Goal: Communication & Community: Answer question/provide support

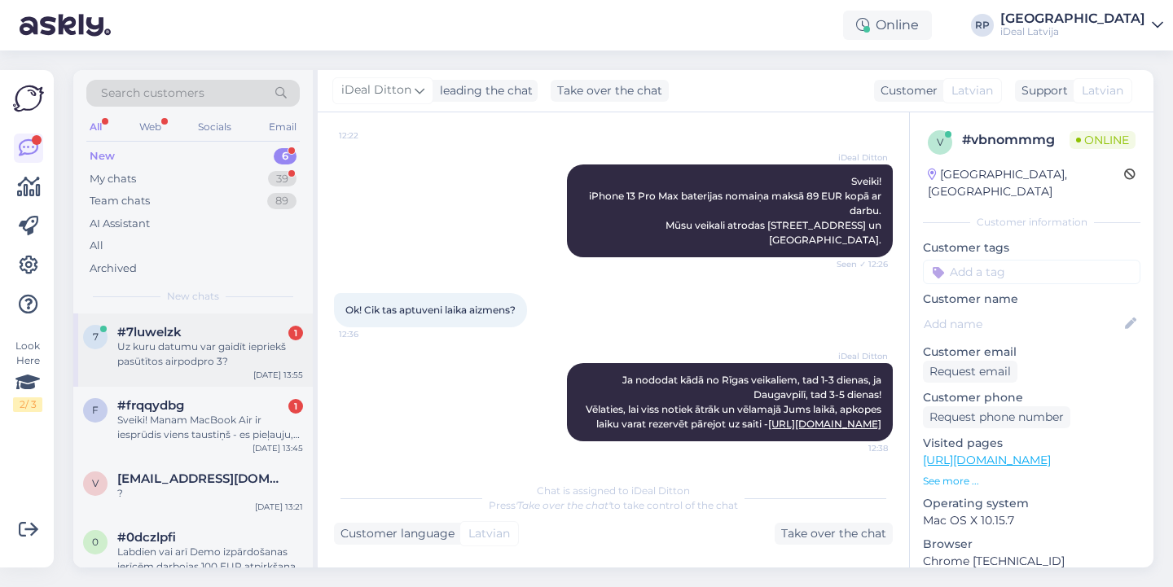
scroll to position [205, 0]
click at [198, 358] on div "Uz kuru datumu var gaidīt iepriekš pasūtītos airpodpro 3?" at bounding box center [210, 354] width 186 height 29
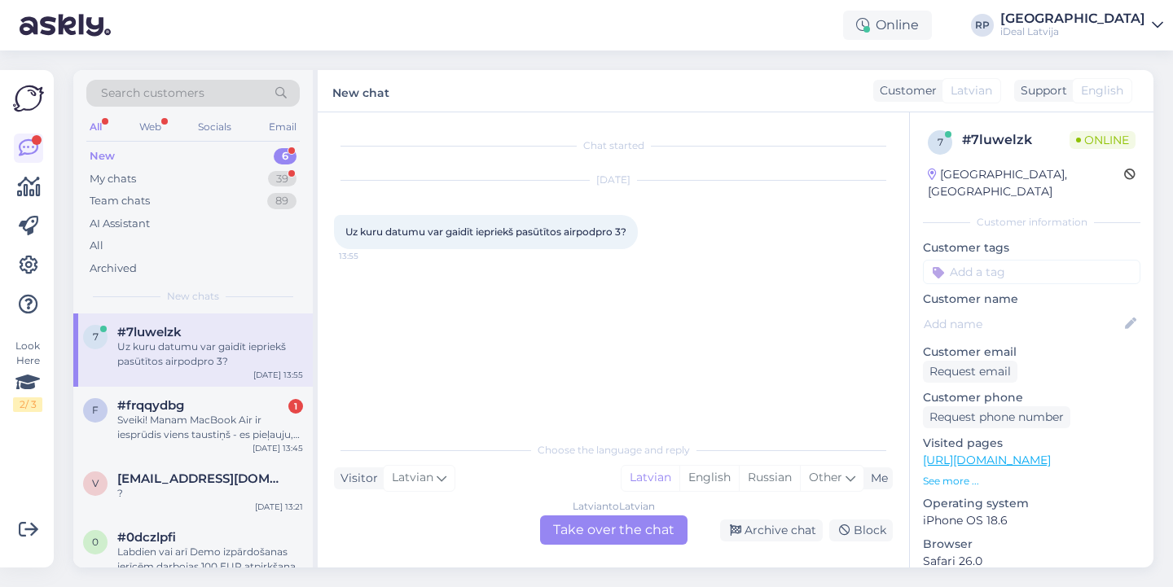
click at [655, 530] on div "Latvian to Latvian Take over the chat" at bounding box center [613, 530] width 147 height 29
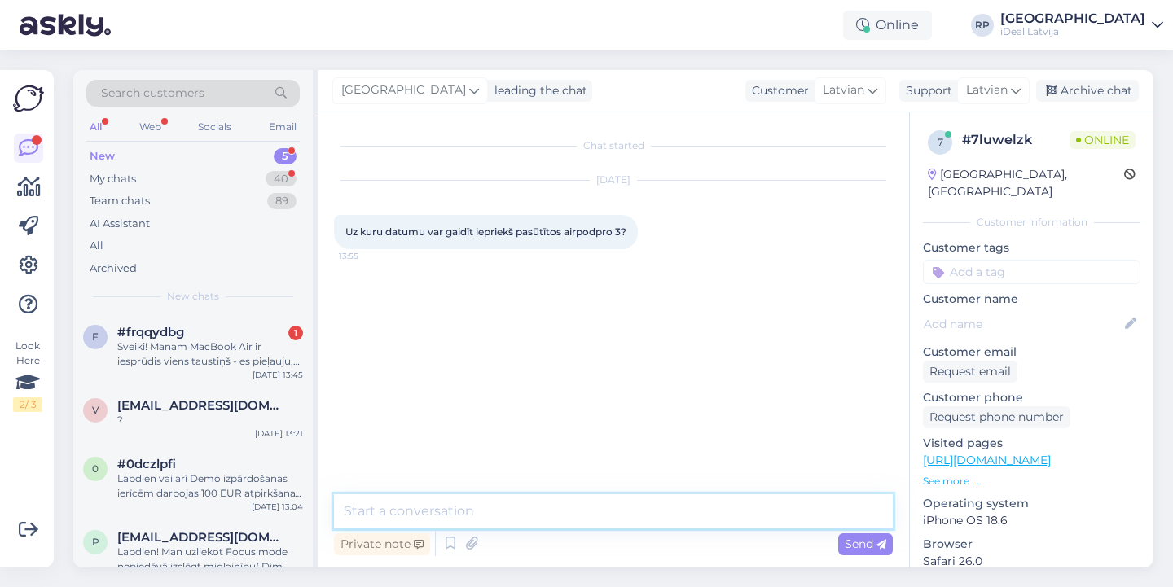
click at [626, 517] on textarea at bounding box center [613, 511] width 559 height 34
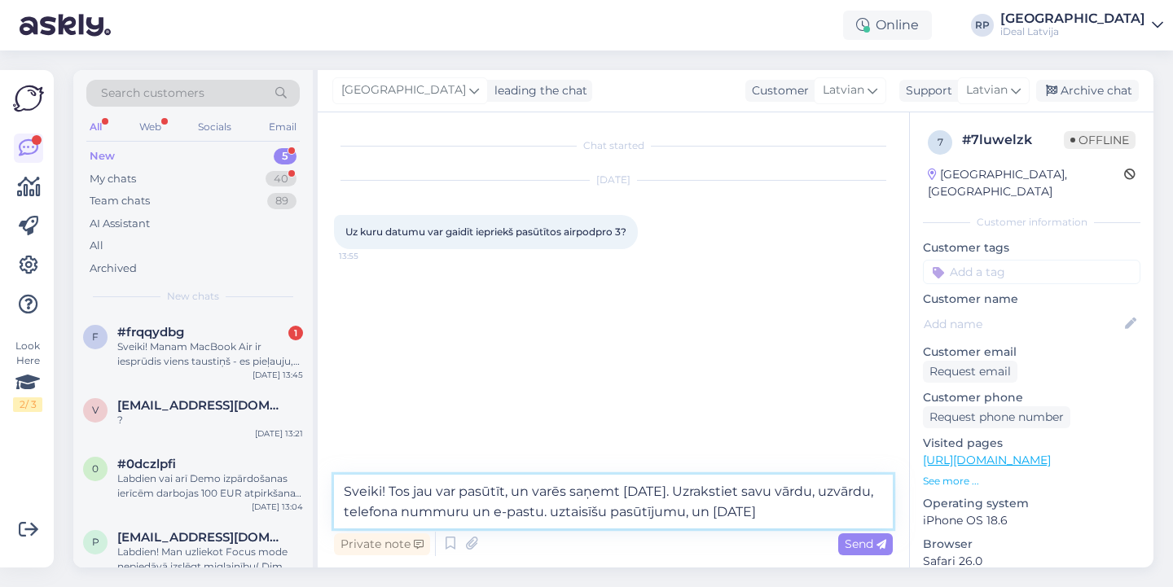
drag, startPoint x: 771, startPoint y: 507, endPoint x: 873, endPoint y: 504, distance: 102.7
click at [874, 504] on textarea "Sveiki! Tos jau var pasūtīt, un varēs saņemt 19. septembrī. Uzrakstiet savu vār…" at bounding box center [613, 502] width 559 height 54
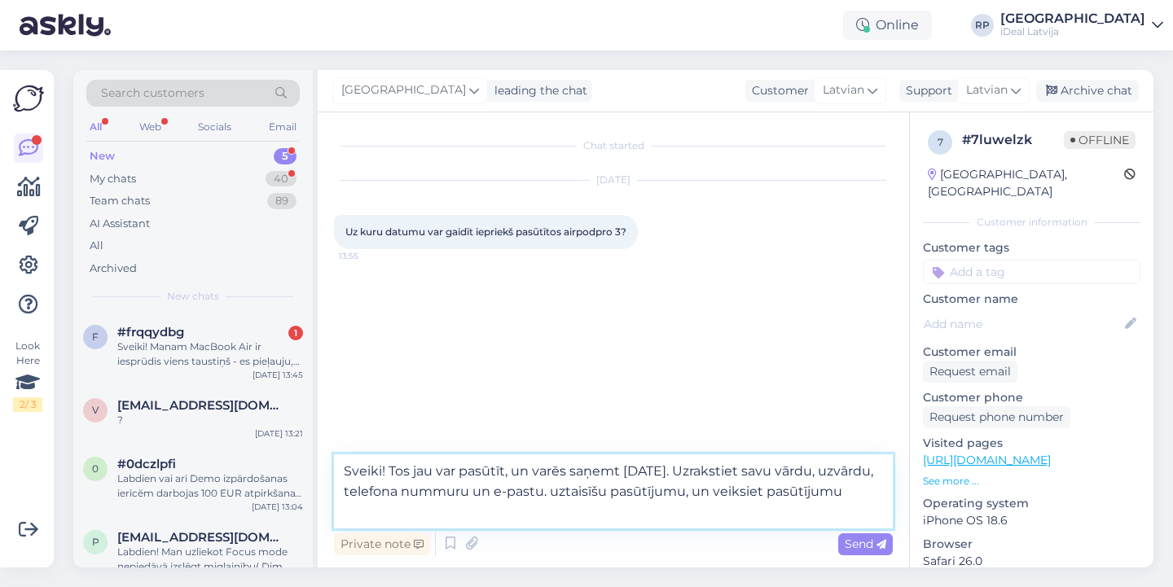
drag, startPoint x: 749, startPoint y: 489, endPoint x: 766, endPoint y: 512, distance: 28.5
click at [766, 512] on textarea "Sveiki! Tos jau var pasūtīt, un varēs saņemt 19. septembrī. Uzrakstiet savu vār…" at bounding box center [613, 491] width 559 height 74
click at [543, 511] on textarea "Sveiki! Tos jau var pasūtīt, un varēs saņemt 19. septembrī. Uzrakstiet savu vār…" at bounding box center [613, 491] width 559 height 74
type textarea "Sveiki! Tos jau var pasūtīt, un varēs saņemt 19. septembrī. Uzrakstiet savu vār…"
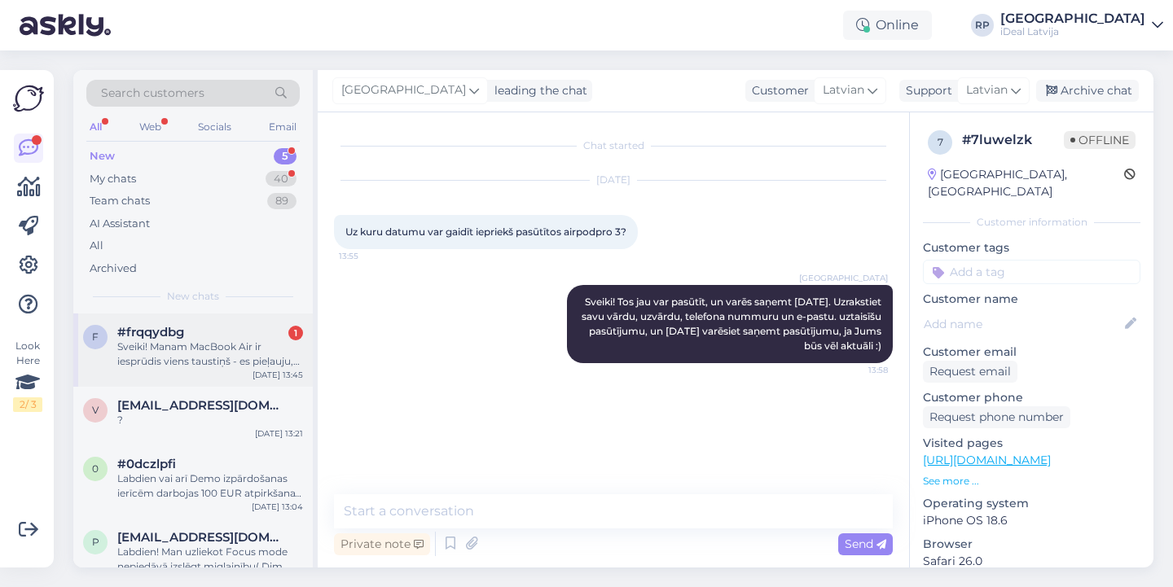
click at [214, 378] on div "f #frqqydbg 1 Sveiki! Manam MacBook Air ir iesprūdis viens taustiņš - es pieļau…" at bounding box center [192, 350] width 239 height 73
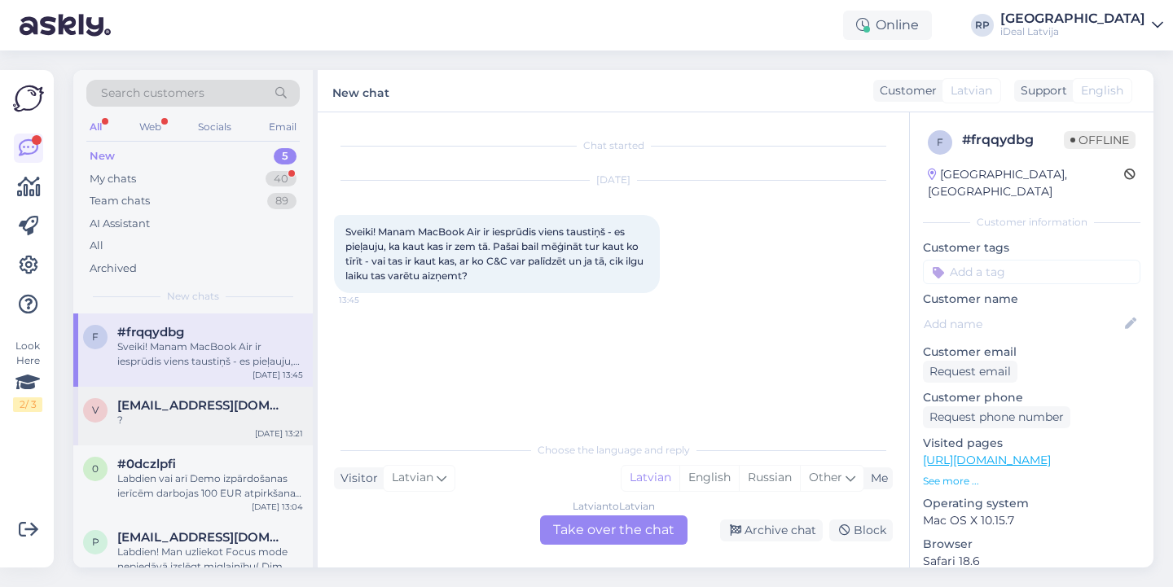
click at [228, 429] on div "v vecuks26@inbox.lv ? Sep 10 13:21" at bounding box center [192, 416] width 239 height 59
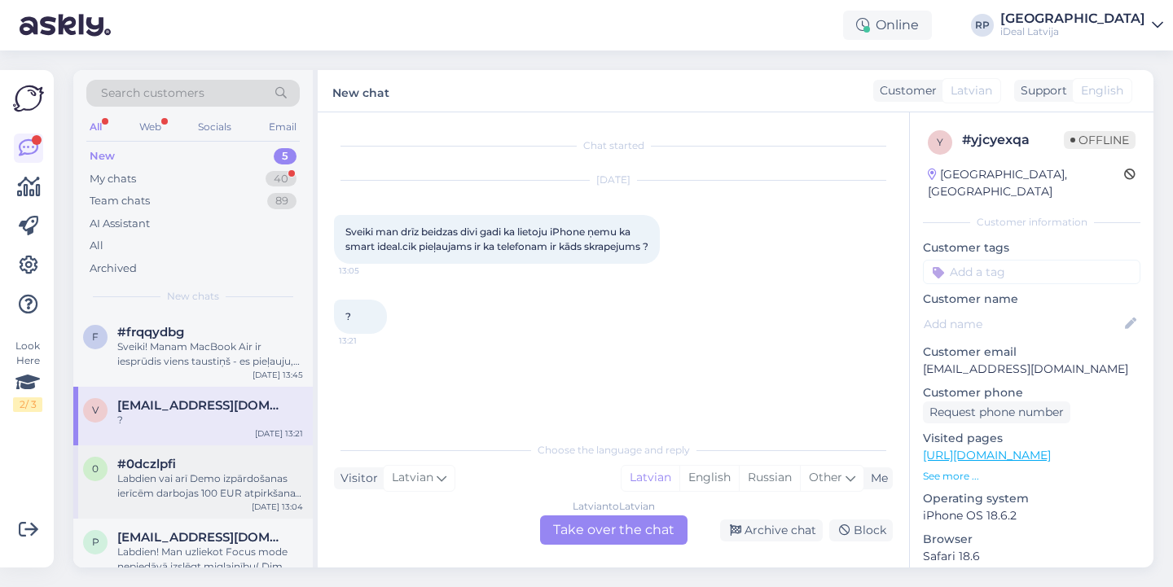
click at [258, 488] on div "Labdien vai arī Demo izpārdošanas ierīcēm darbojas 100 EUR atpirkšana? Piem šai…" at bounding box center [210, 486] width 186 height 29
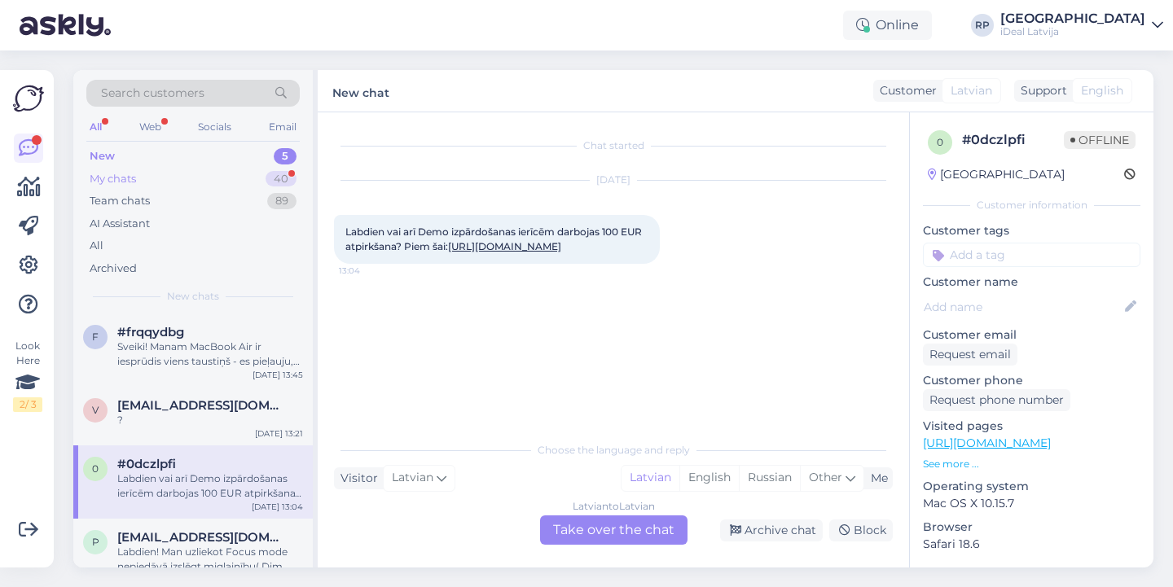
click at [227, 169] on div "My chats 40" at bounding box center [192, 179] width 213 height 23
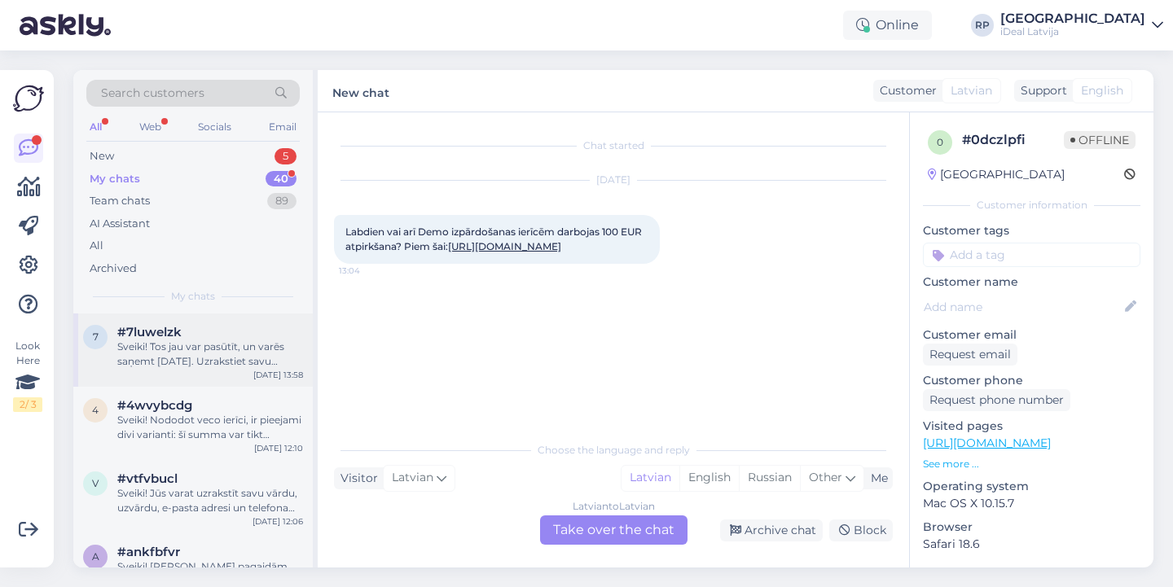
click at [229, 325] on div "#7luwelzk" at bounding box center [210, 332] width 186 height 15
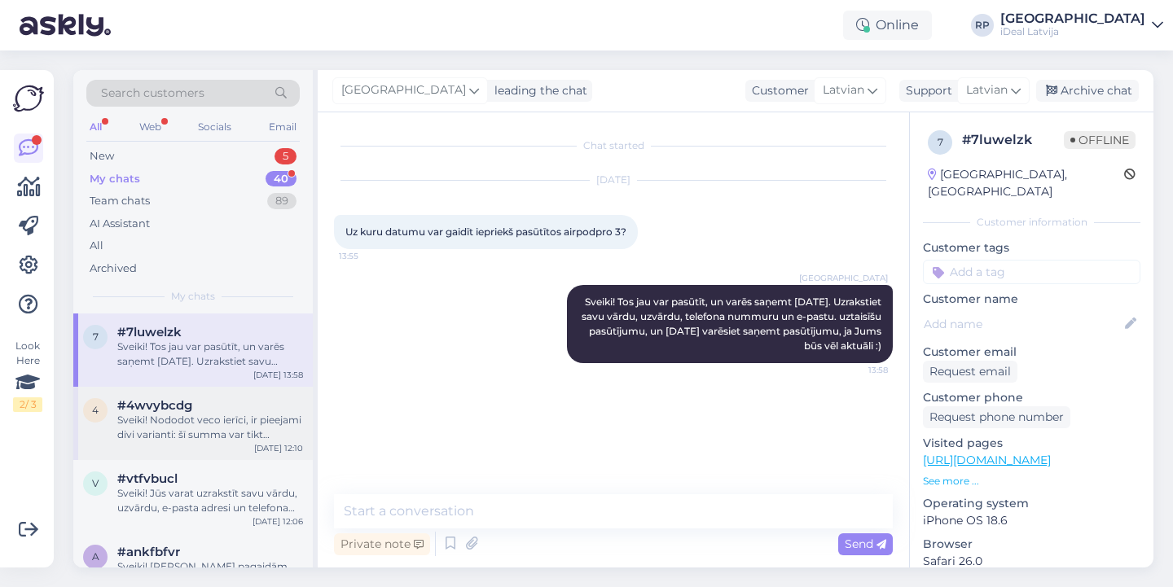
click at [216, 409] on div "#4wvybcdg" at bounding box center [210, 405] width 186 height 15
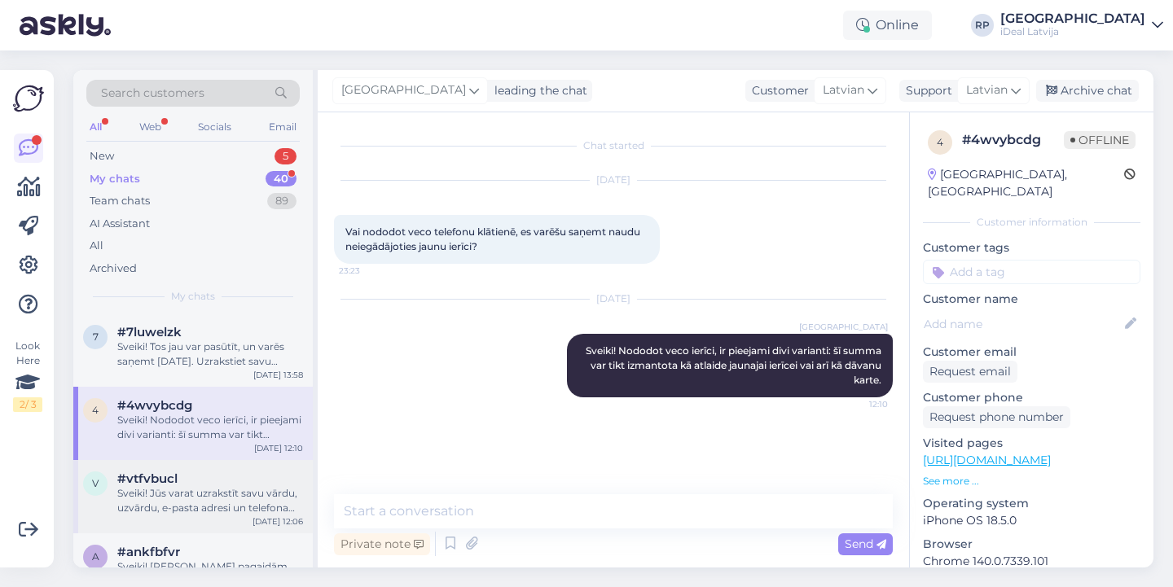
click at [204, 460] on div "v #vtfvbucl Sveiki! Jūs varat uzrakstīt savu vārdu, uzvārdu, e-pasta adresi un …" at bounding box center [192, 496] width 239 height 73
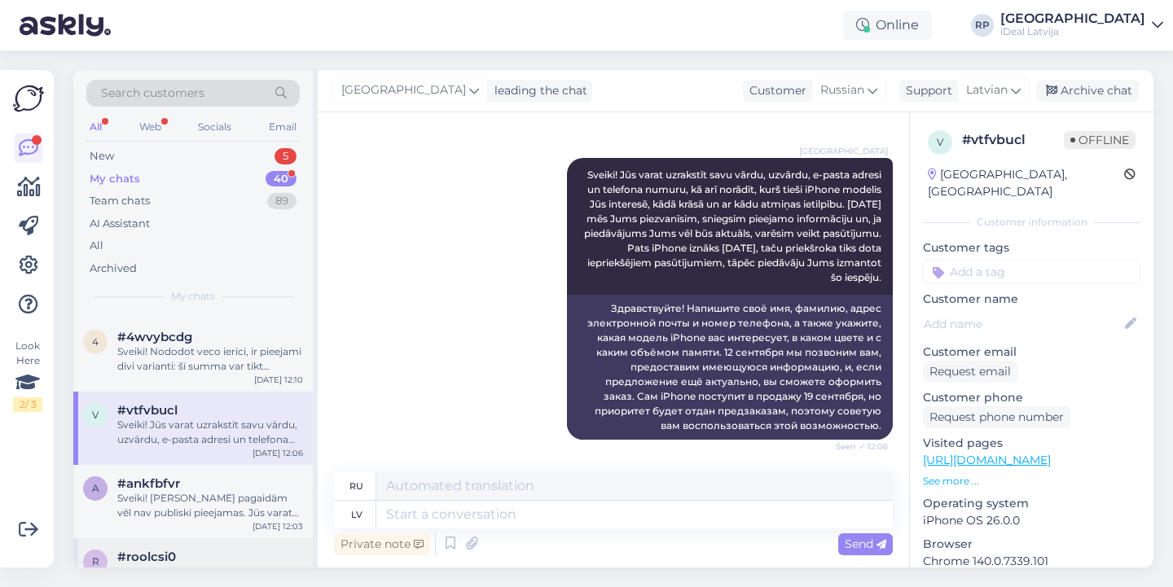
scroll to position [189, 0]
click at [200, 491] on div "Sveiki! Cenas pagaidām vēl nav publiski pieejamas. Jūs varat uzrakstīt savu vār…" at bounding box center [210, 505] width 186 height 29
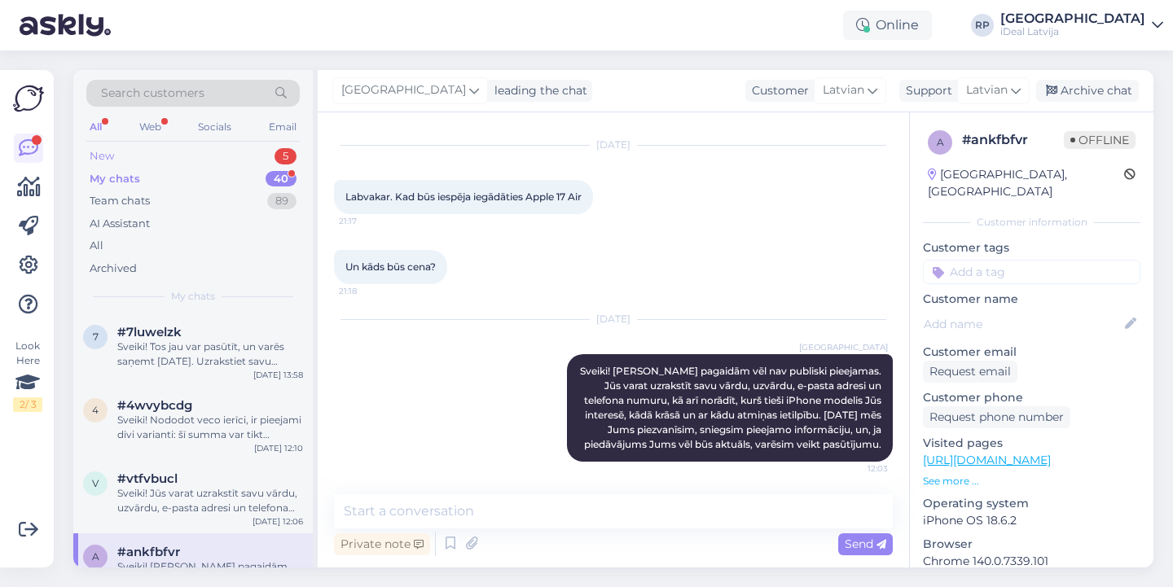
scroll to position [0, 0]
click at [200, 148] on div "New 5" at bounding box center [192, 156] width 213 height 23
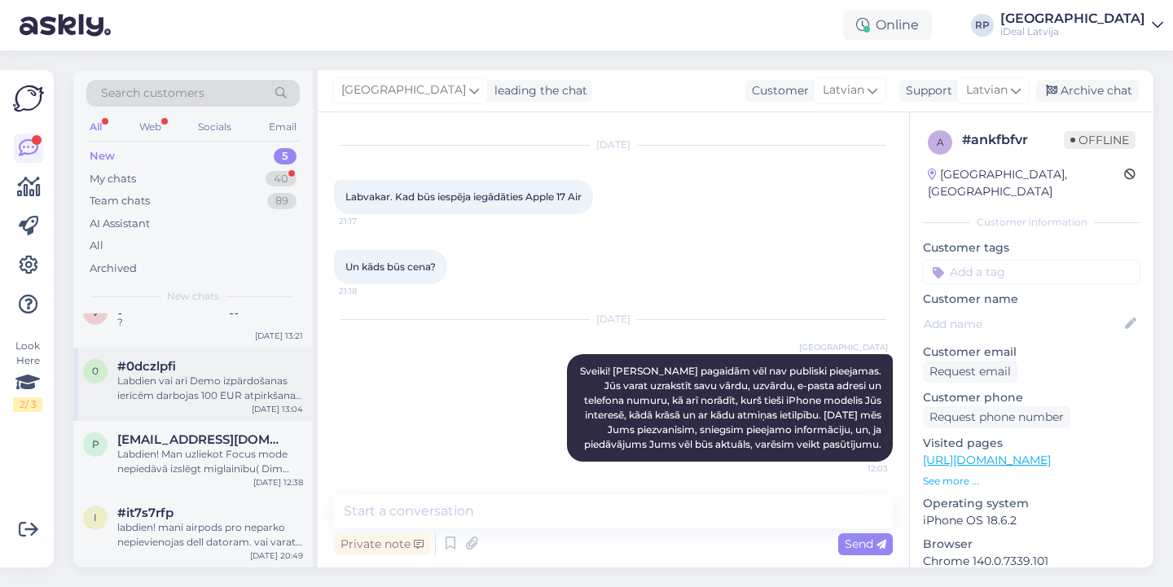
scroll to position [95, 0]
click at [214, 527] on div "labdien! mani airpods pro neparko nepievienojas dell datoram. vai varat kā palī…" at bounding box center [210, 537] width 186 height 29
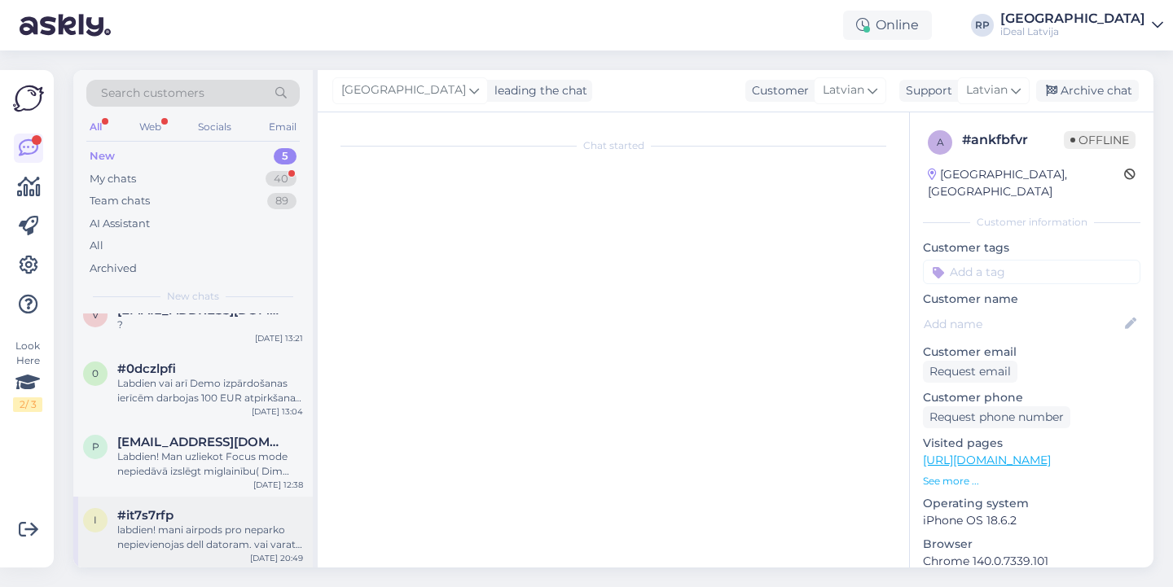
scroll to position [0, 0]
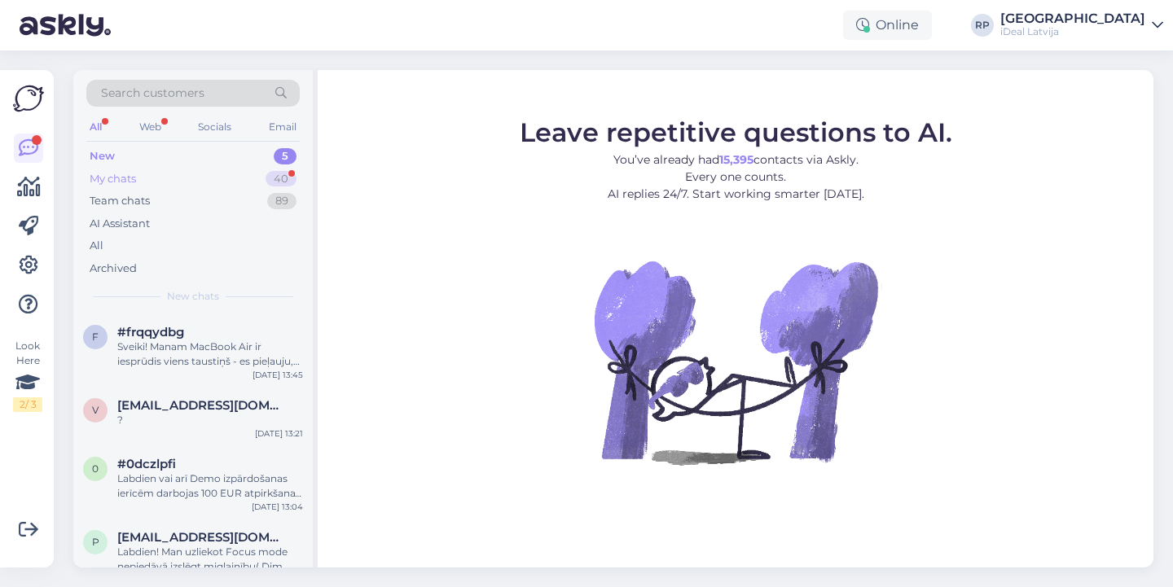
click at [259, 171] on div "My chats 40" at bounding box center [192, 179] width 213 height 23
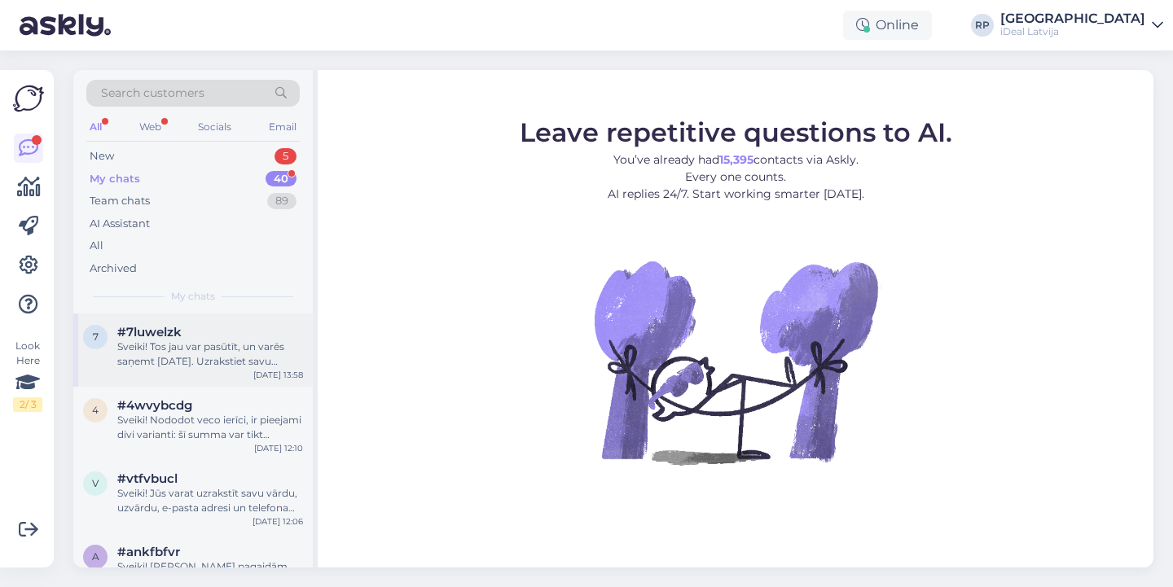
click at [280, 334] on div "#7luwelzk" at bounding box center [210, 332] width 186 height 15
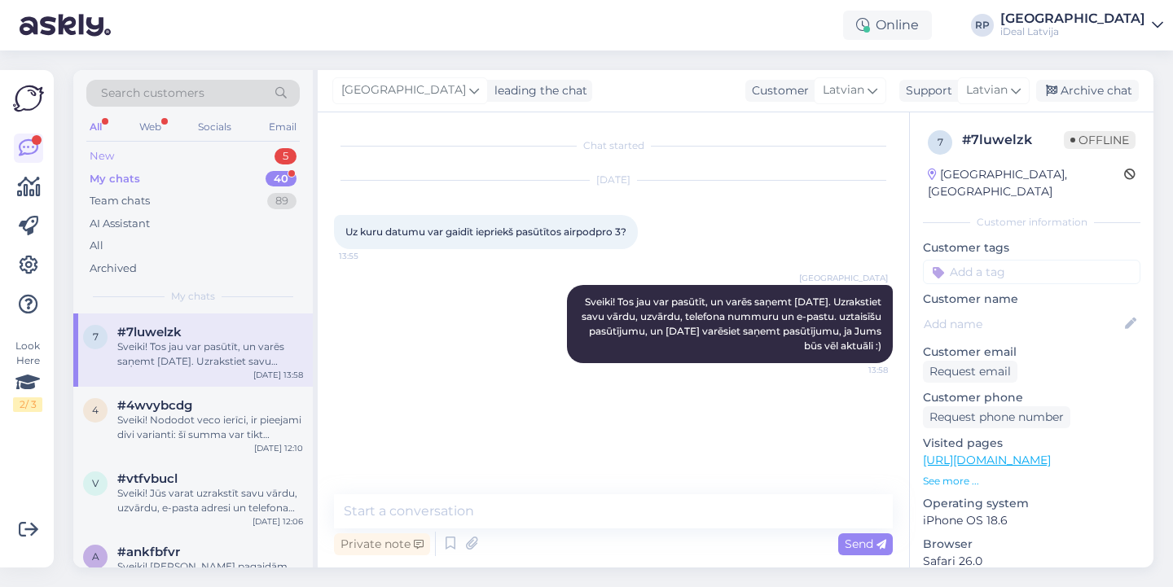
click at [285, 158] on div "5" at bounding box center [285, 156] width 22 height 16
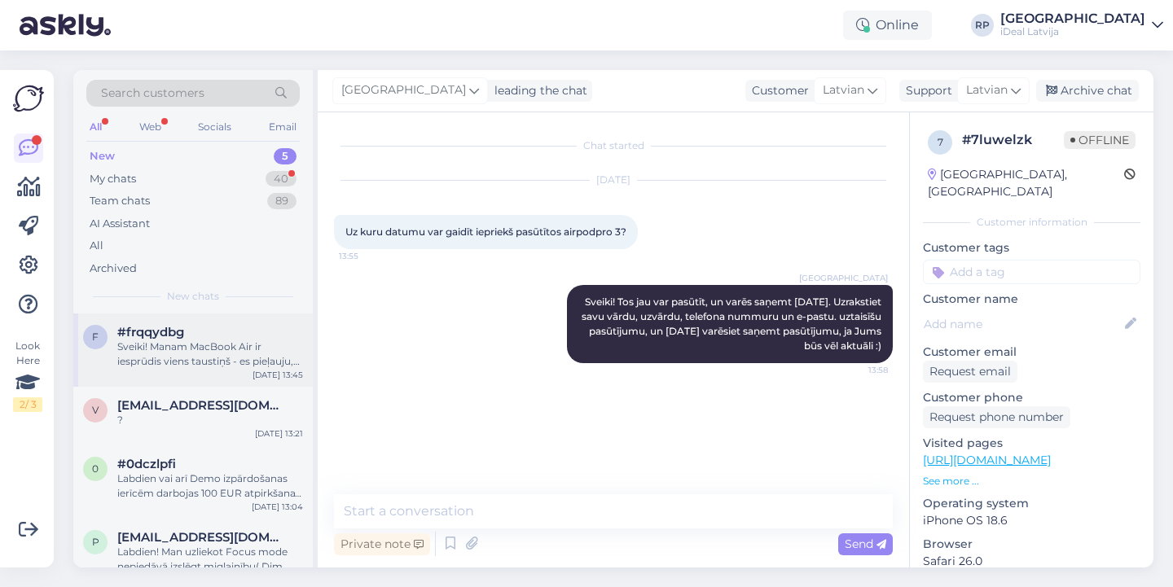
click at [196, 332] on div "#frqqydbg" at bounding box center [210, 332] width 186 height 15
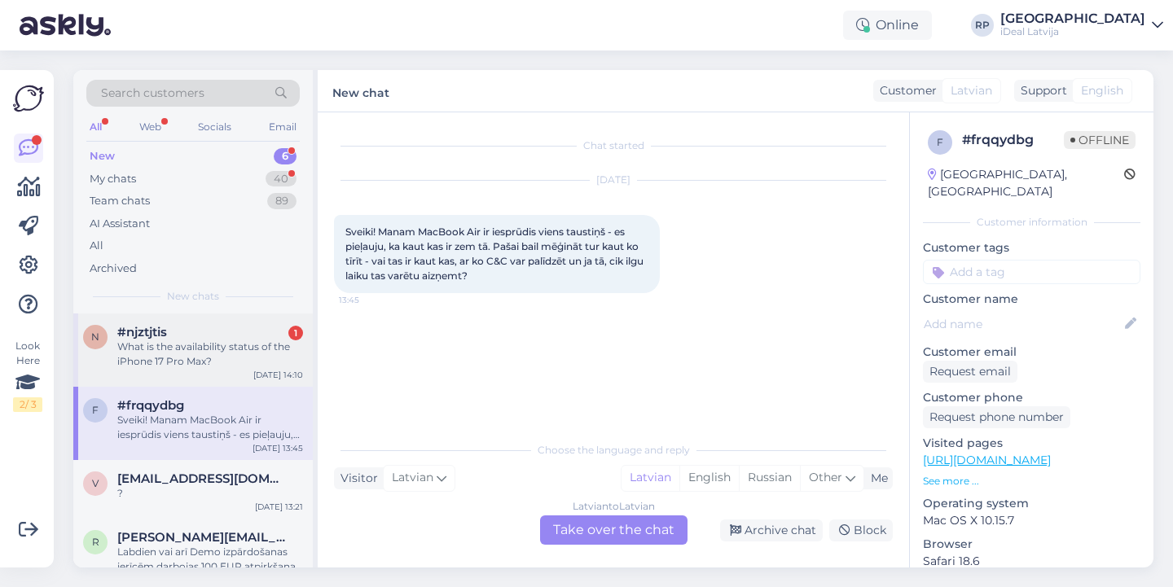
click at [204, 335] on div "#njztjtis 1" at bounding box center [210, 332] width 186 height 15
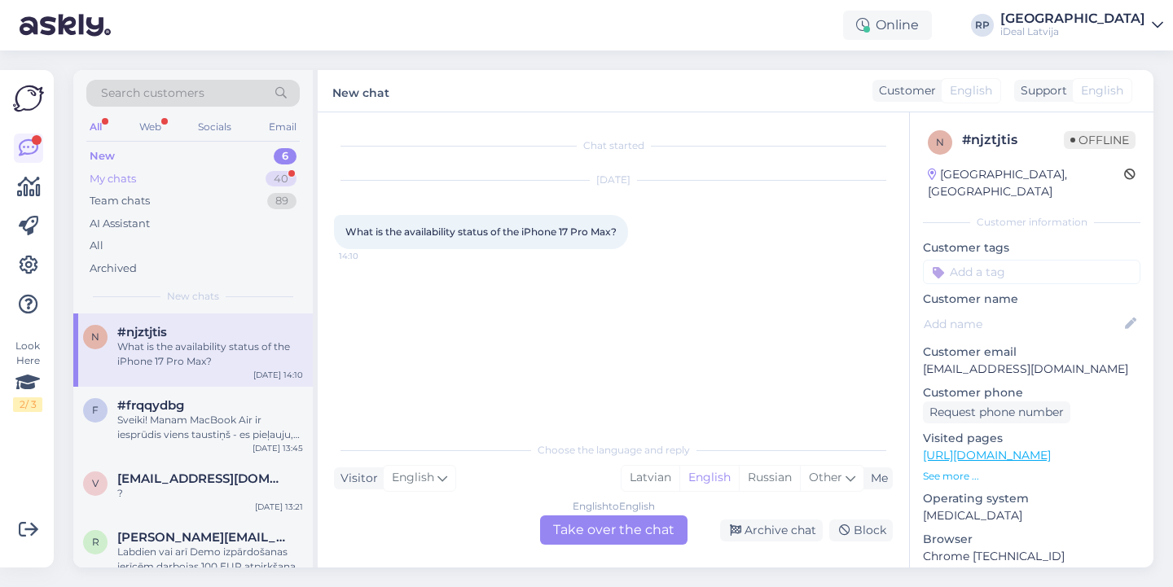
click at [231, 172] on div "My chats 40" at bounding box center [192, 179] width 213 height 23
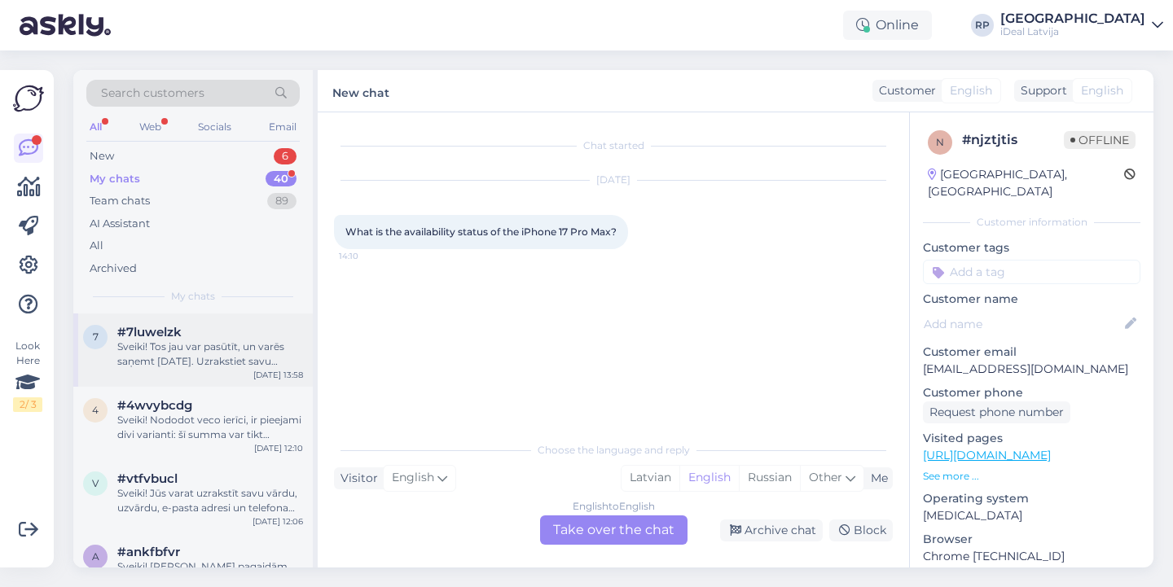
click at [234, 350] on div "Sveiki! Tos jau var pasūtīt, un varēs saņemt [DATE]. Uzrakstiet savu vārdu, uzv…" at bounding box center [210, 354] width 186 height 29
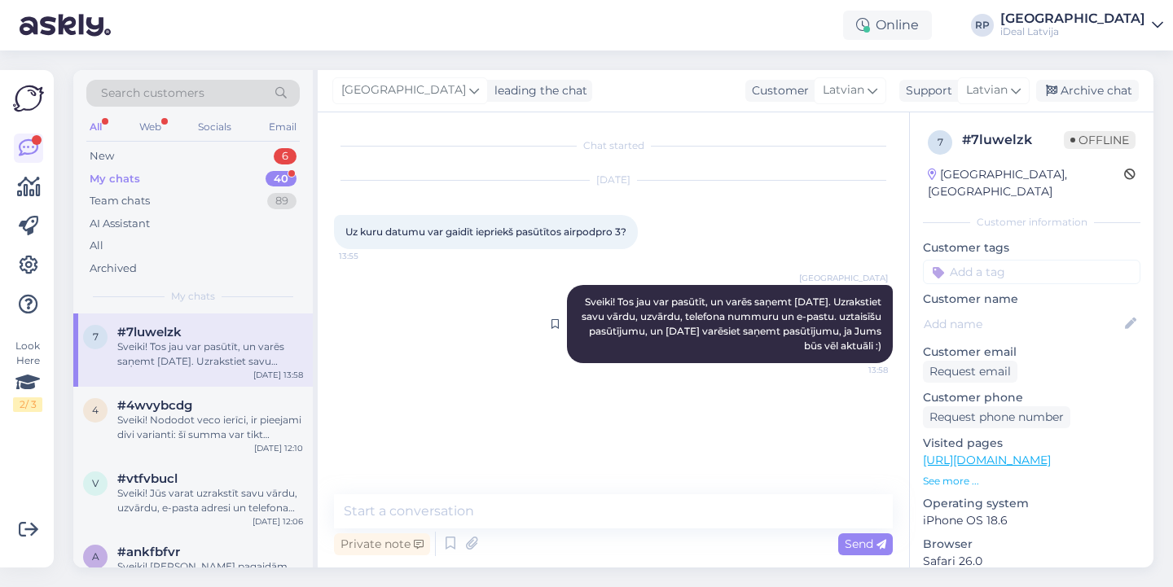
drag, startPoint x: 596, startPoint y: 302, endPoint x: 891, endPoint y: 351, distance: 298.9
click at [891, 351] on div "Riga plaza Sveiki! Tos jau var pasūtīt, un varēs saņemt 19. septembrī. Uzraksti…" at bounding box center [730, 324] width 326 height 78
copy span "Sveiki! Tos jau var pasūtīt, un varēs saņemt [DATE]. Uzrakstiet savu vārdu, uzv…"
click at [161, 410] on span "#4wvybcdg" at bounding box center [154, 405] width 75 height 15
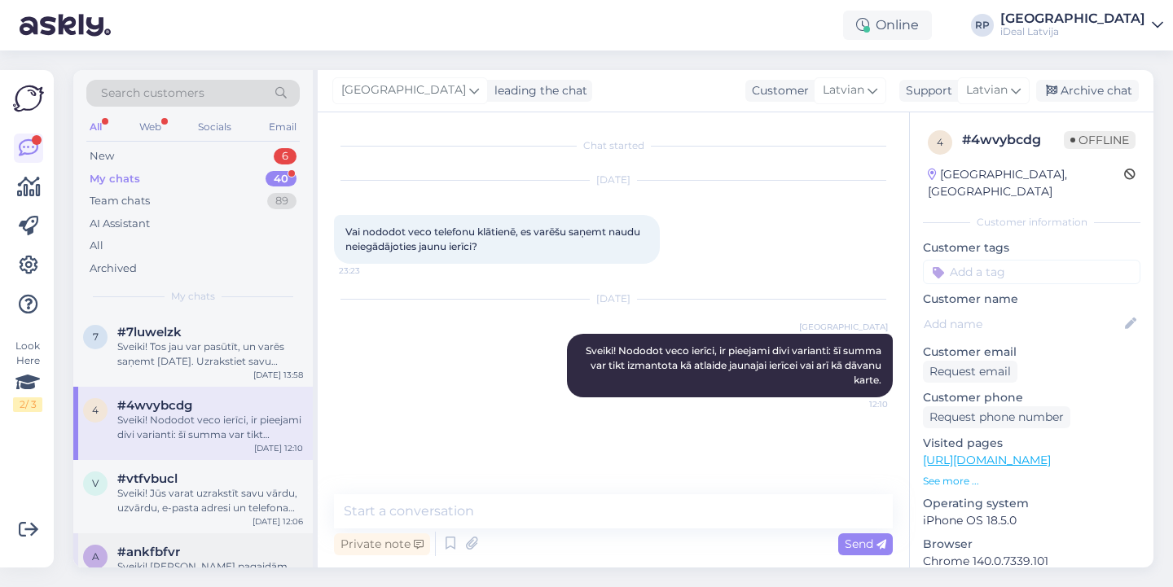
click at [235, 539] on div "a #ankfbfvr Sveiki! Cenas pagaidām vēl nav publiski pieejamas. Jūs varat uzraks…" at bounding box center [192, 570] width 239 height 73
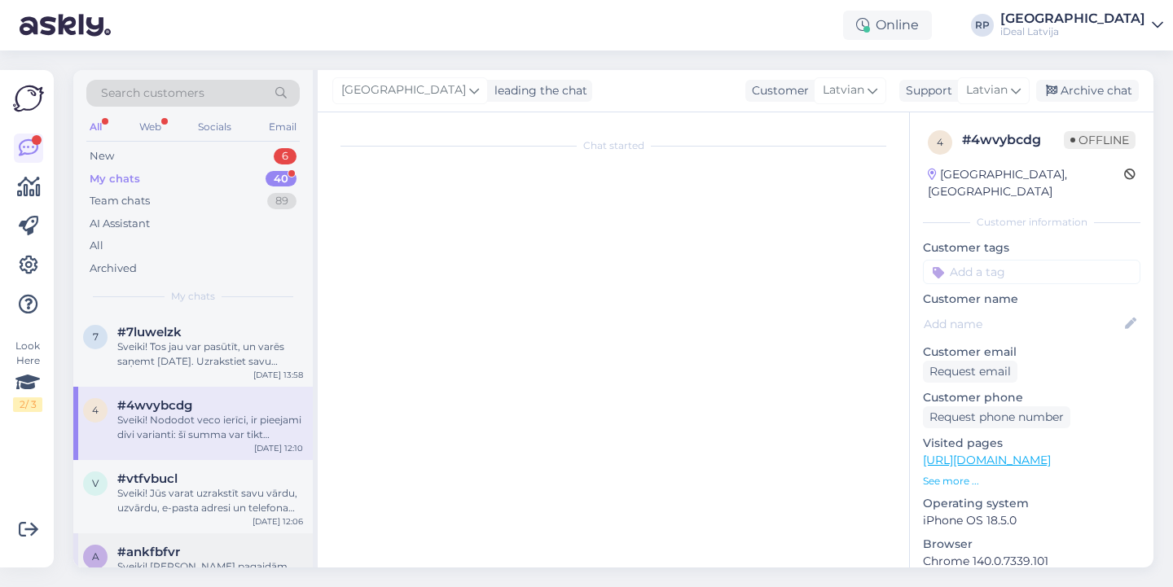
scroll to position [50, 0]
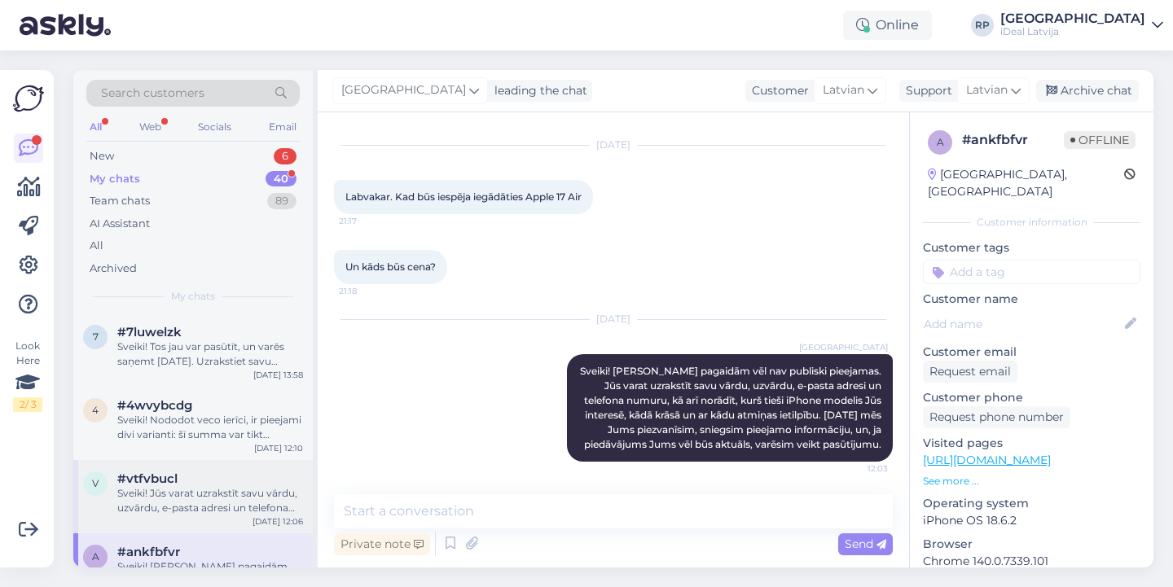
click at [241, 516] on div "v #vtfvbucl Sveiki! Jūs varat uzrakstīt savu vārdu, uzvārdu, e-pasta adresi un …" at bounding box center [192, 496] width 239 height 73
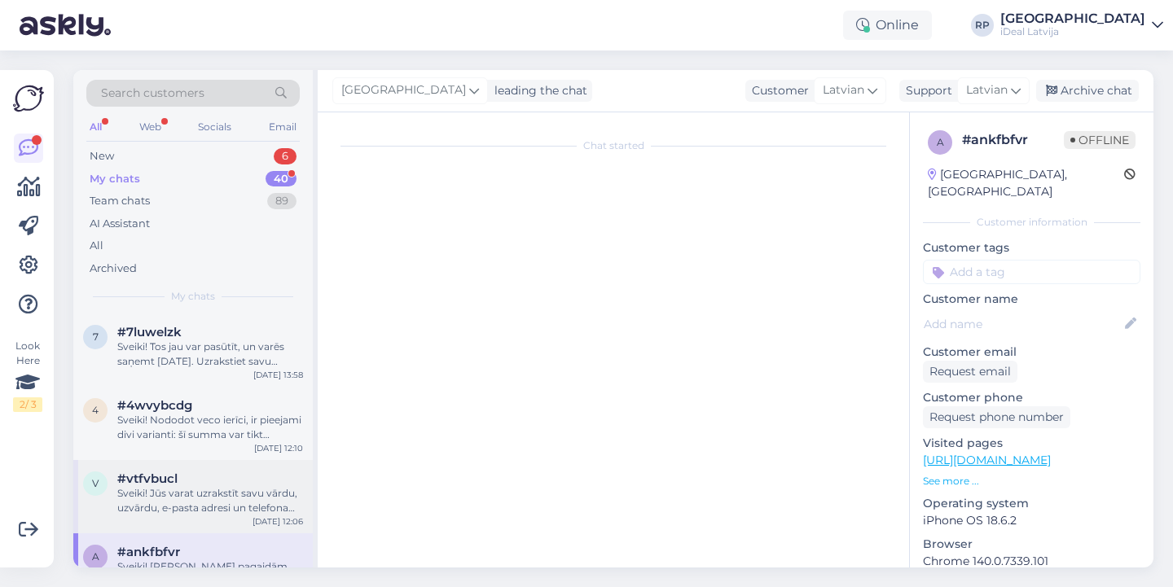
scroll to position [166, 0]
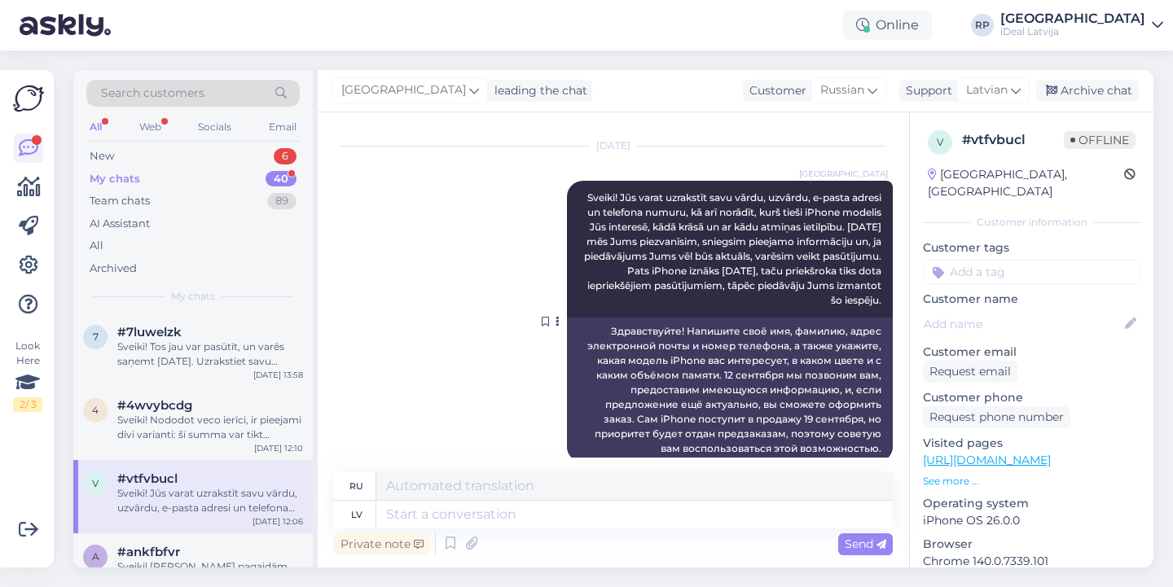
click at [578, 195] on div "Riga plaza Sveiki! Jūs varat uzrakstīt savu vārdu, uzvārdu, e-pasta adresi un t…" at bounding box center [730, 249] width 326 height 137
drag, startPoint x: 582, startPoint y: 196, endPoint x: 886, endPoint y: 310, distance: 325.0
click at [886, 310] on div "Riga plaza Sveiki! Jūs varat uzrakstīt savu vārdu, uzvārdu, e-pasta adresi un t…" at bounding box center [730, 249] width 326 height 137
copy span "Sveiki! Jūs varat uzrakstīt savu vārdu, uzvārdu, e-pasta adresi un telefona num…"
click at [254, 157] on div "New 6" at bounding box center [192, 156] width 213 height 23
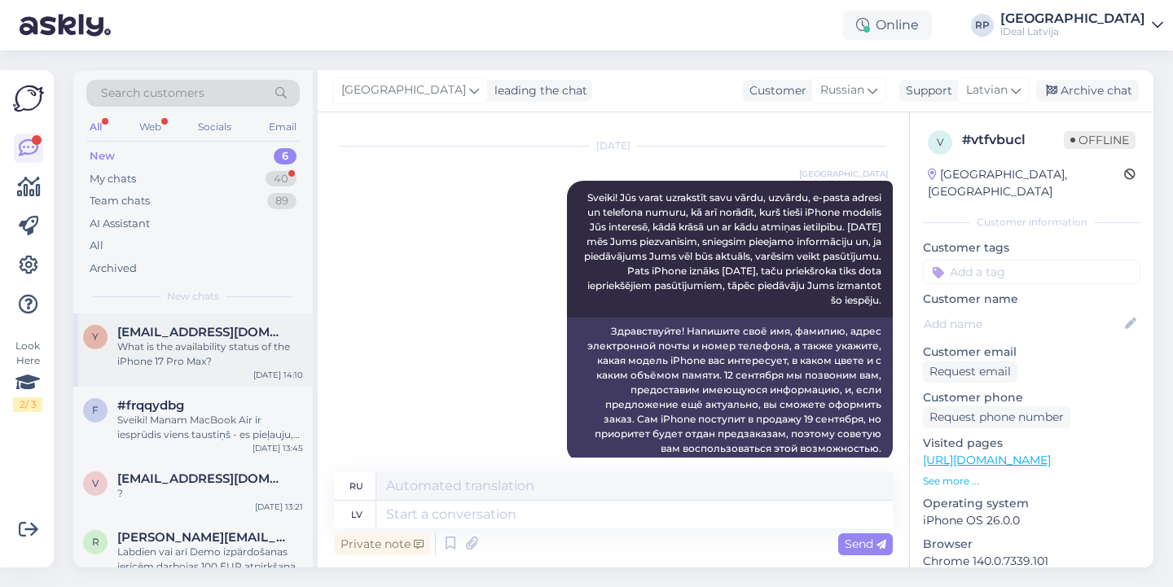
click at [212, 336] on span "yusufozkayatr@gmail.com" at bounding box center [201, 332] width 169 height 15
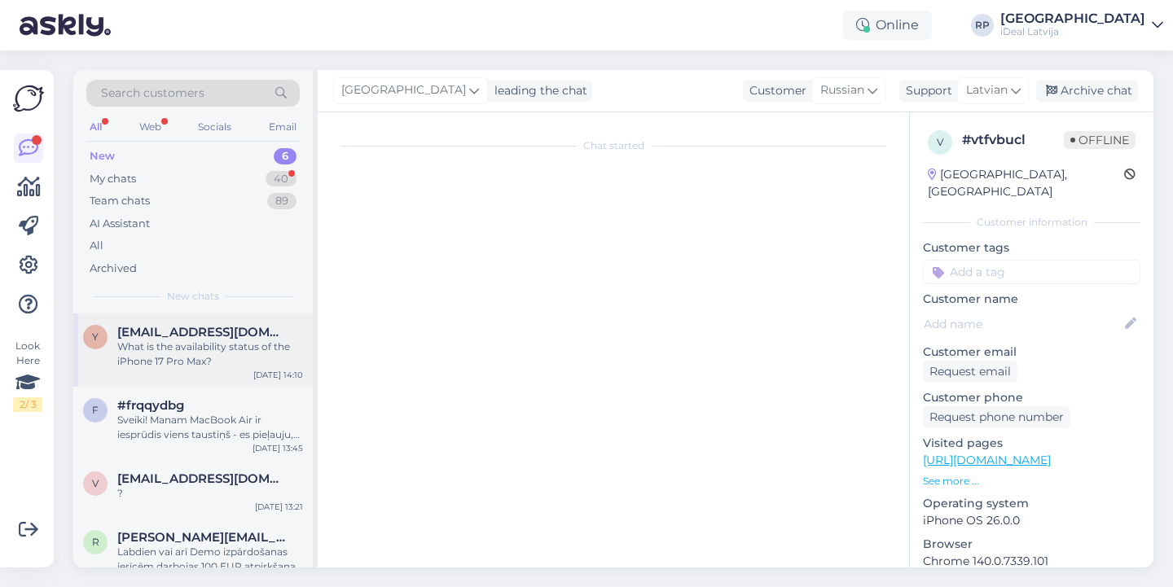
scroll to position [0, 0]
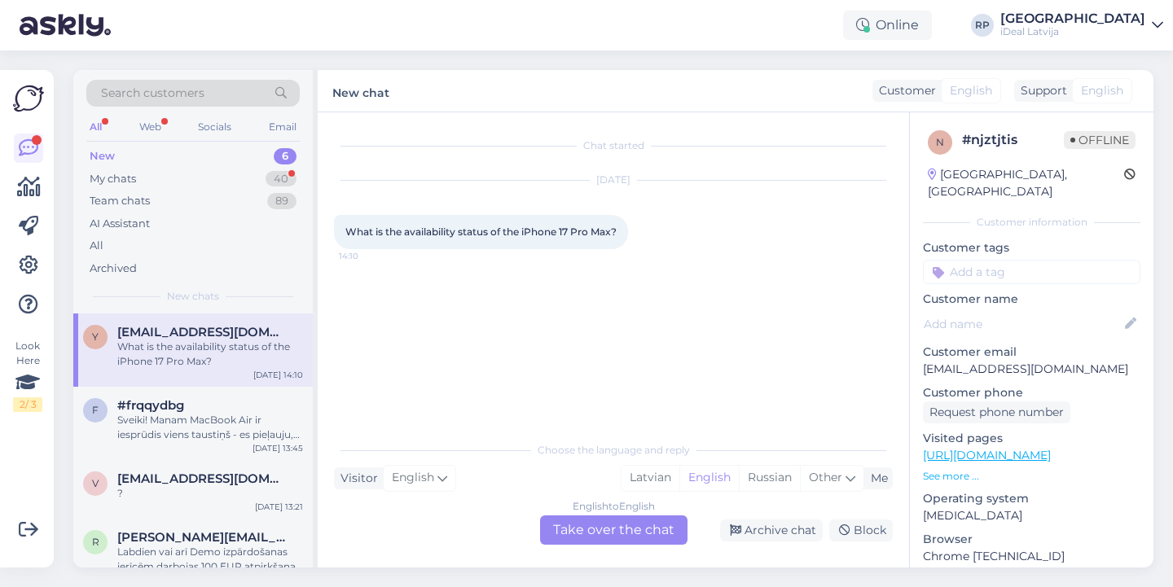
click at [629, 534] on div "English to English Take over the chat" at bounding box center [613, 530] width 147 height 29
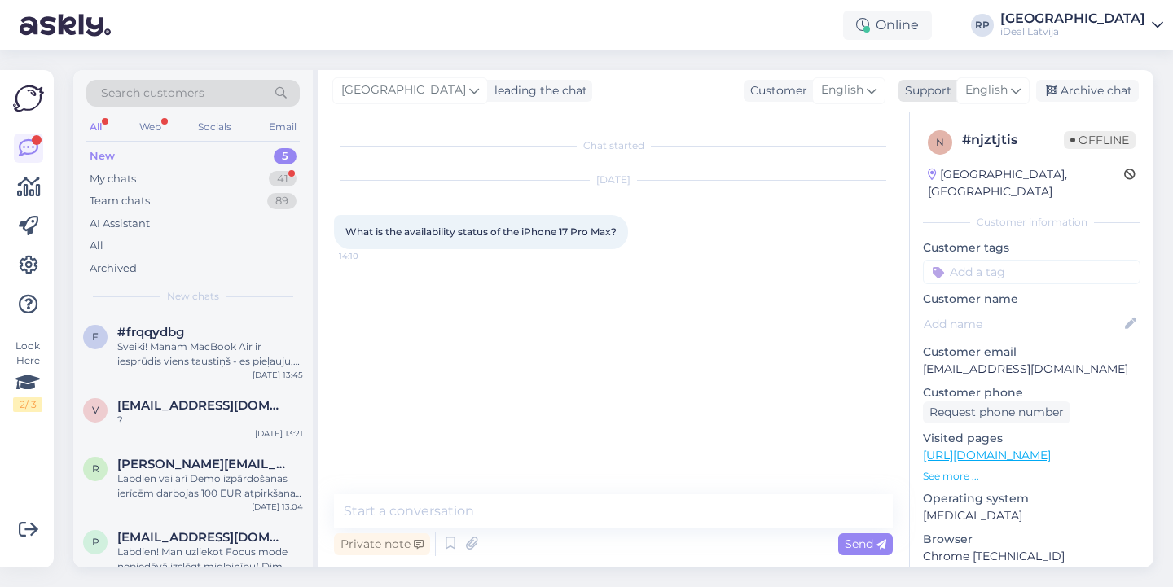
click at [981, 90] on span "English" at bounding box center [986, 90] width 42 height 18
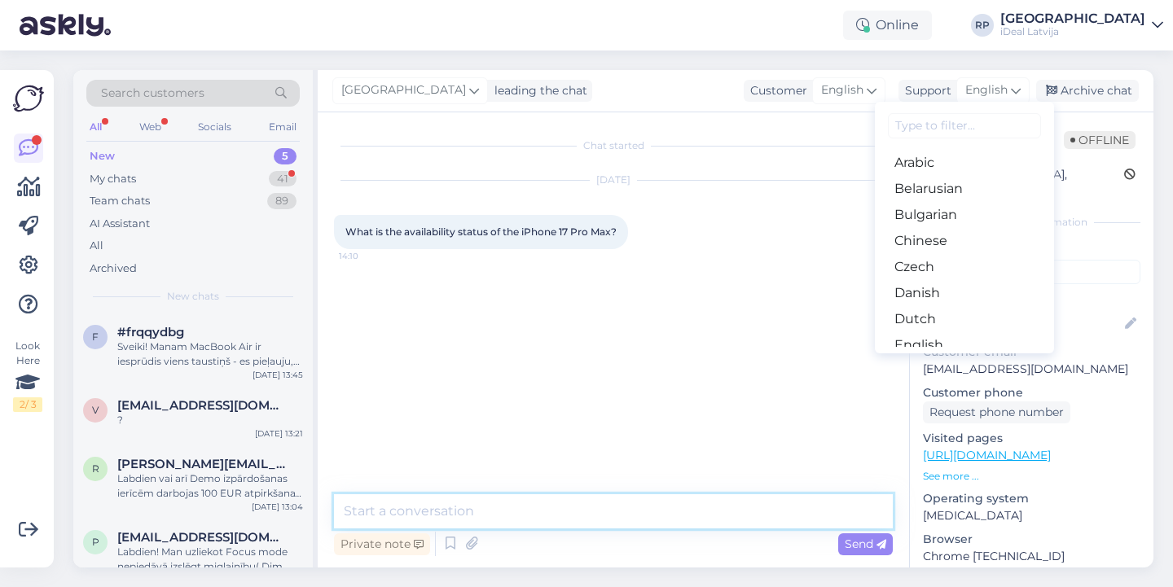
click at [570, 512] on textarea at bounding box center [613, 511] width 559 height 34
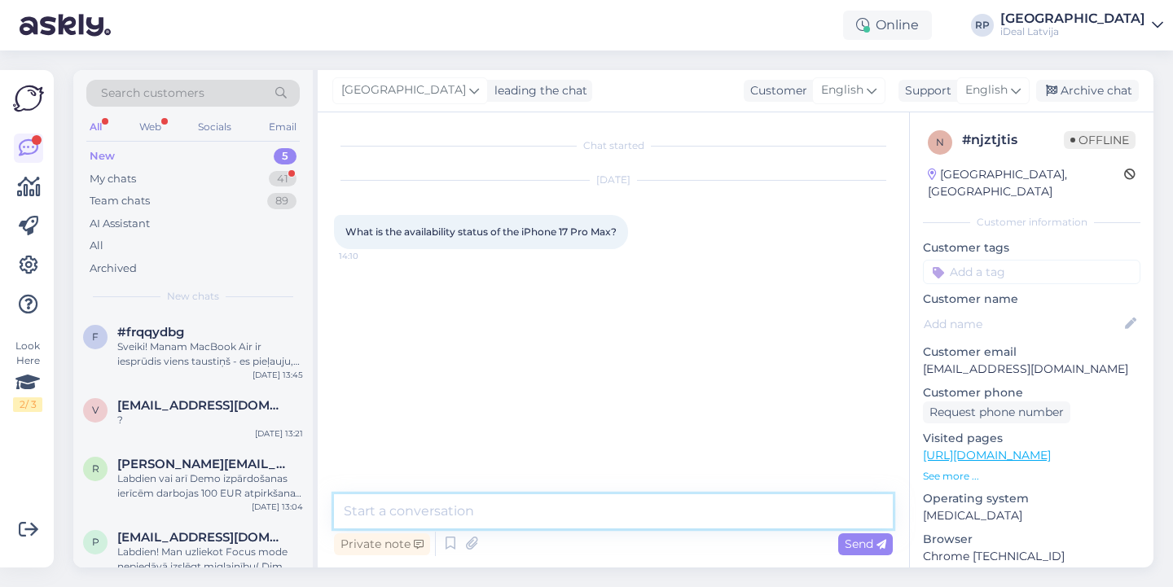
paste textarea "Hello! At the moment, availability is still unknown. You’re welcome to send us …"
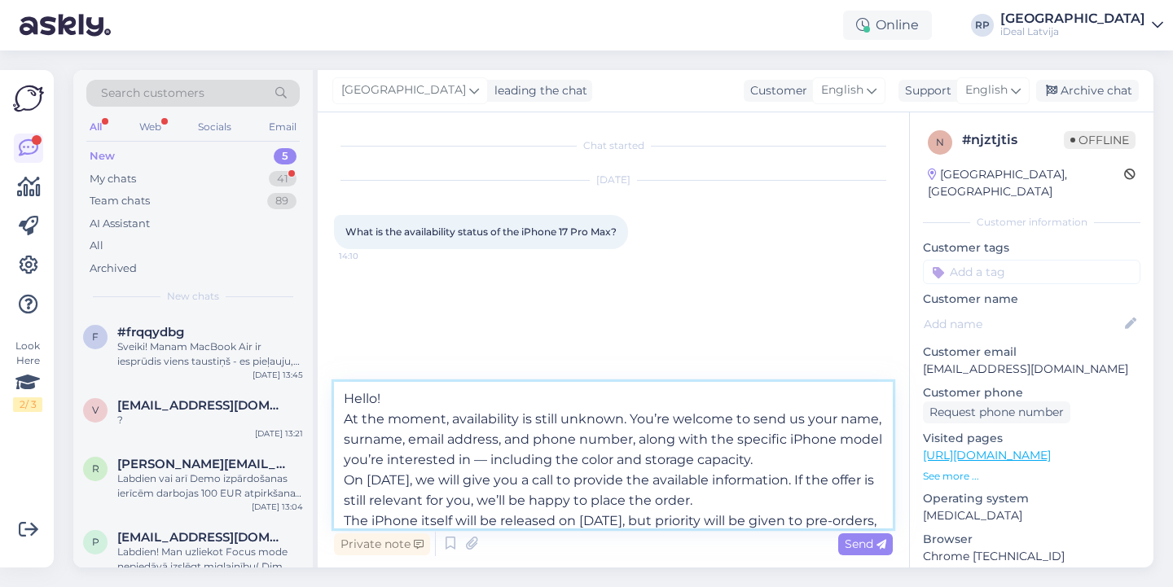
click at [345, 418] on textarea "Hello! At the moment, availability is still unknown. You’re welcome to send us …" at bounding box center [613, 455] width 559 height 147
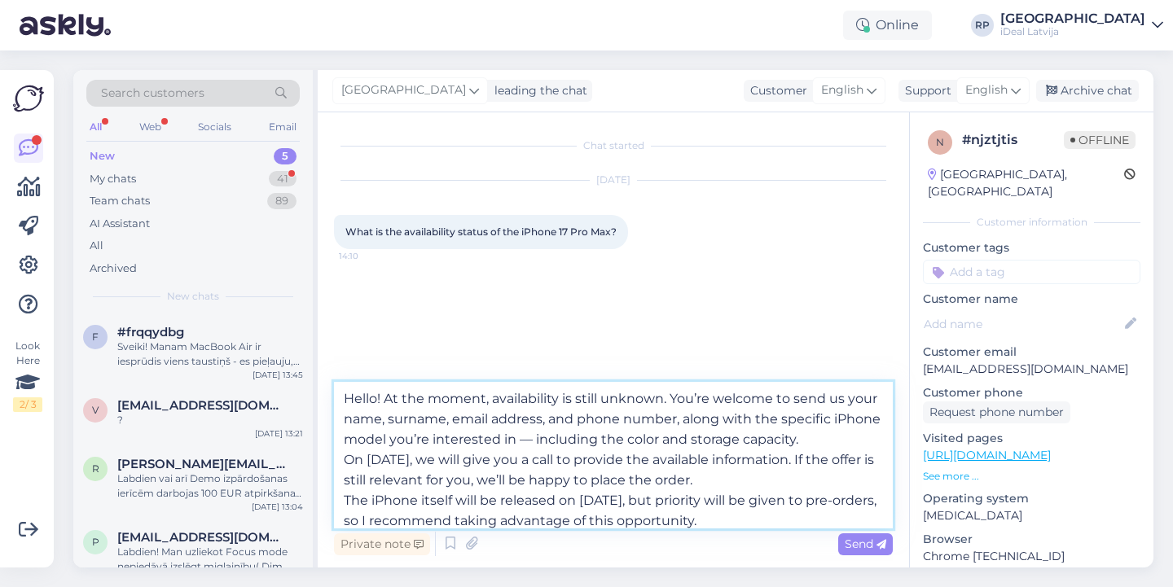
click at [617, 437] on textarea "Hello! At the moment, availability is still unknown. You’re welcome to send us …" at bounding box center [613, 455] width 559 height 147
drag, startPoint x: 774, startPoint y: 522, endPoint x: 343, endPoint y: 362, distance: 459.8
click at [343, 362] on div "Chat started Sep 10 2025 What is the availability status of the iPhone 17 Pro M…" at bounding box center [613, 339] width 591 height 455
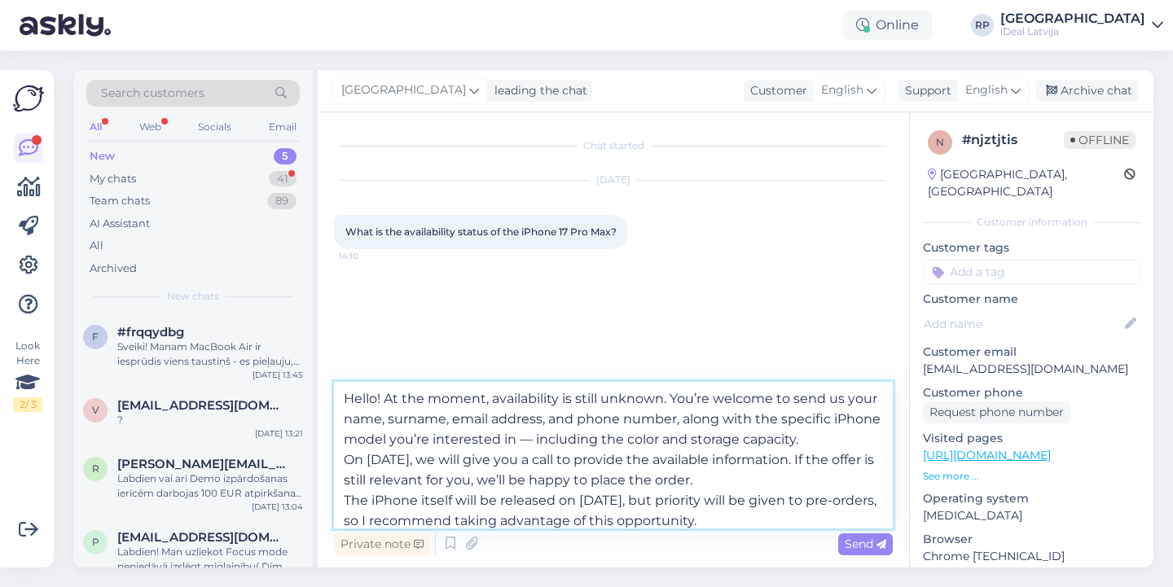
paste textarea "i! Availability is not confirmed yet. If you're interested, please send your na…"
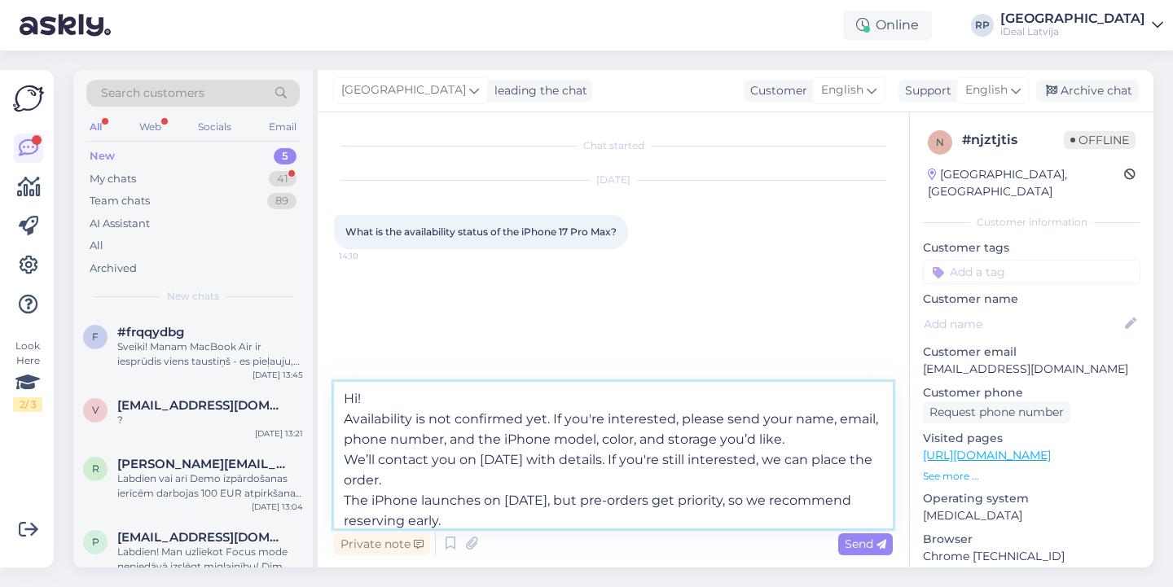
click at [347, 419] on textarea "Hi! Availability is not confirmed yet. If you're interested, please send your n…" at bounding box center [613, 455] width 559 height 147
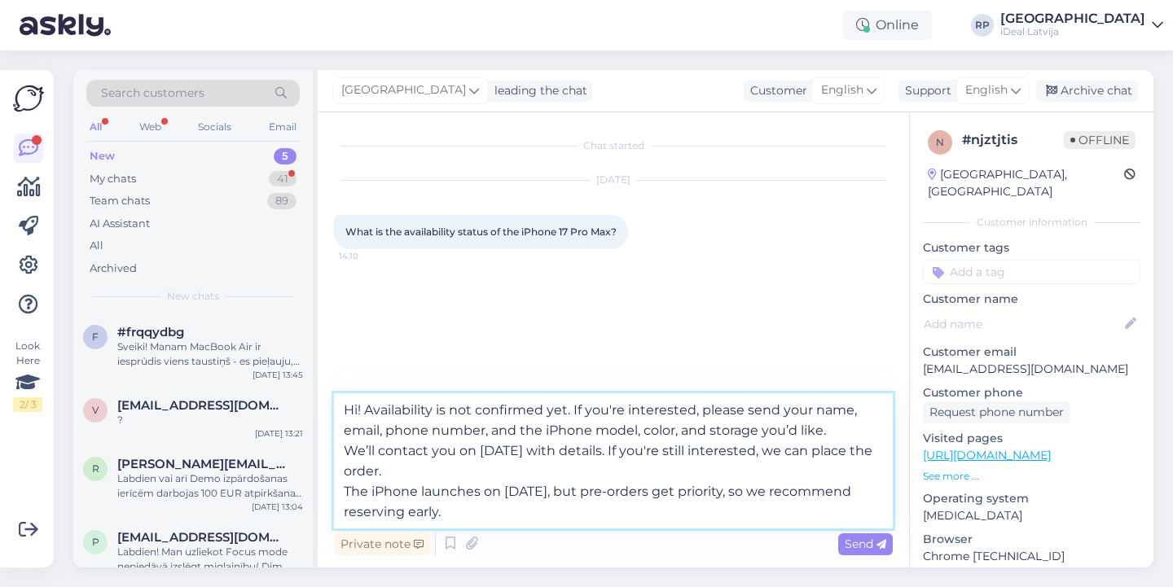
click at [345, 490] on textarea "Hi! Availability is not confirmed yet. If you're interested, please send your n…" at bounding box center [613, 460] width 559 height 135
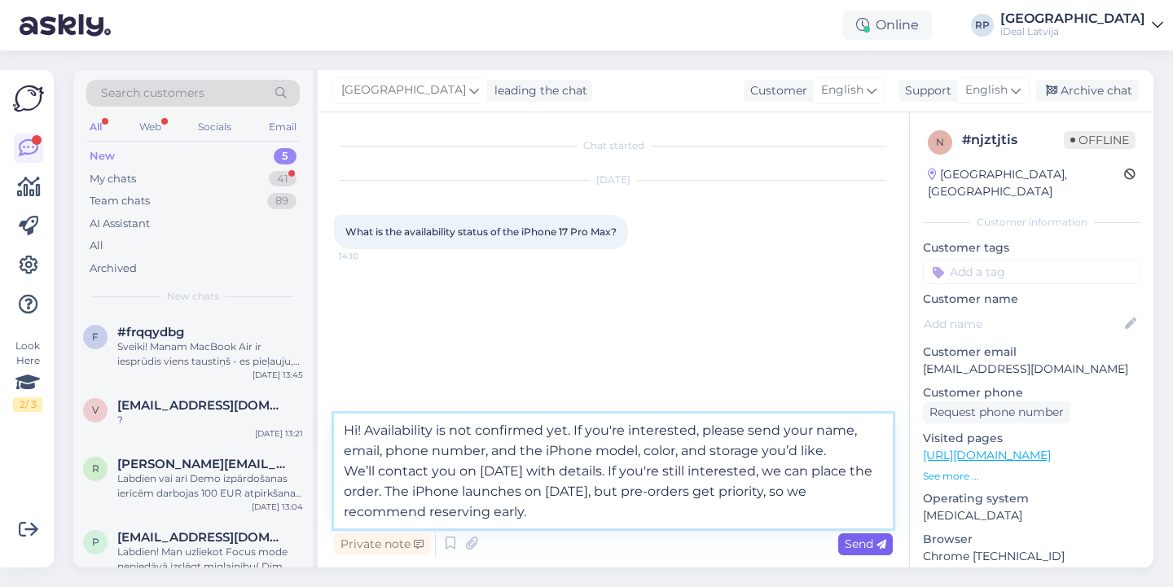
type textarea "Hi! Availability is not confirmed yet. If you're interested, please send your n…"
click at [874, 553] on div "Send" at bounding box center [865, 545] width 55 height 22
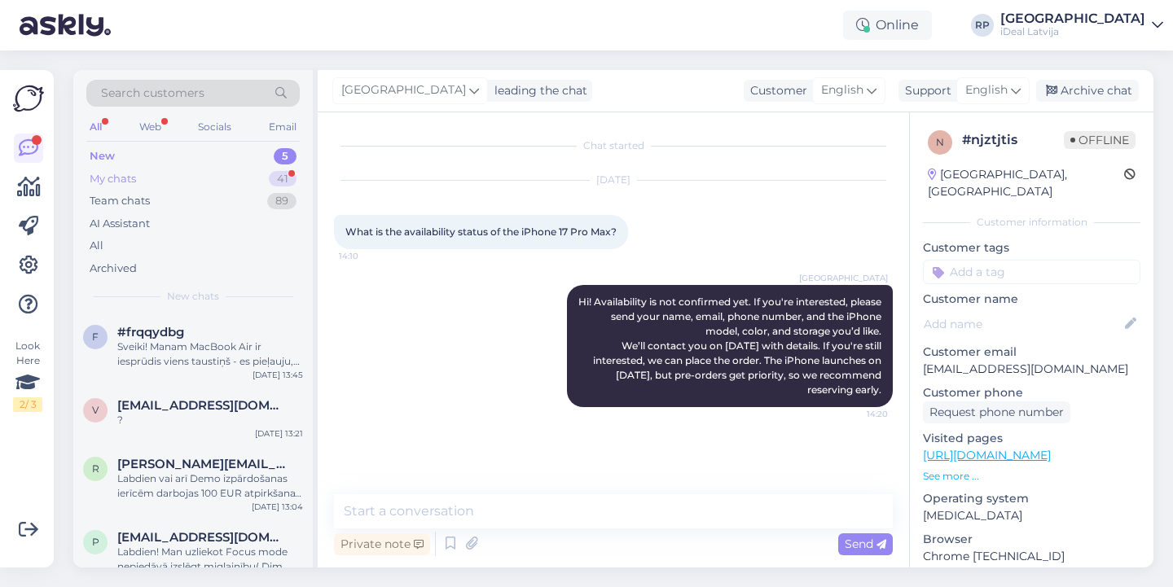
click at [263, 178] on div "My chats 41" at bounding box center [192, 179] width 213 height 23
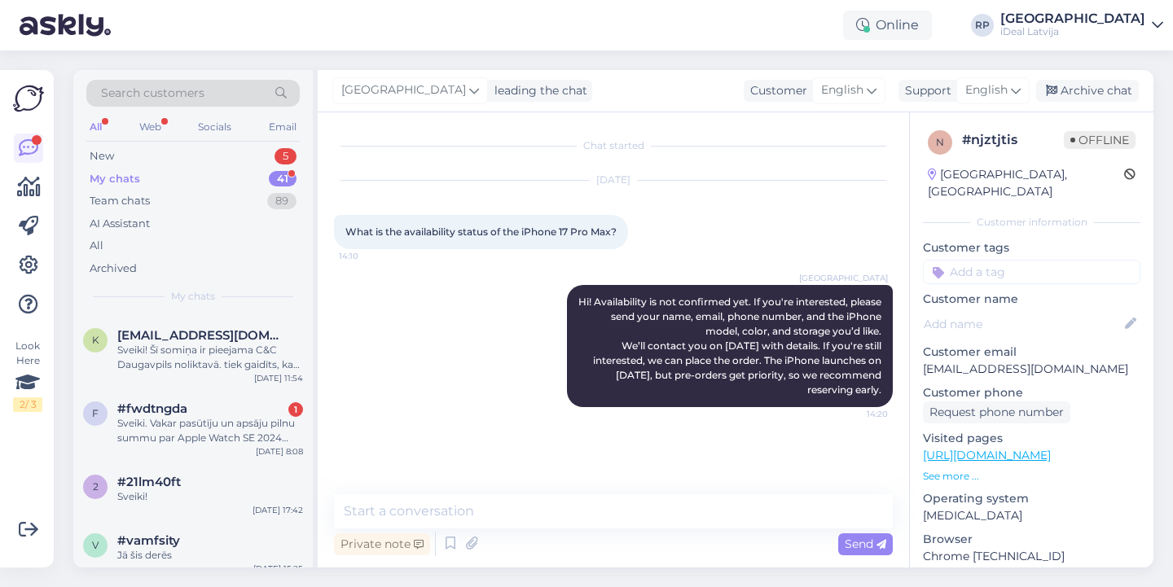
scroll to position [454, 0]
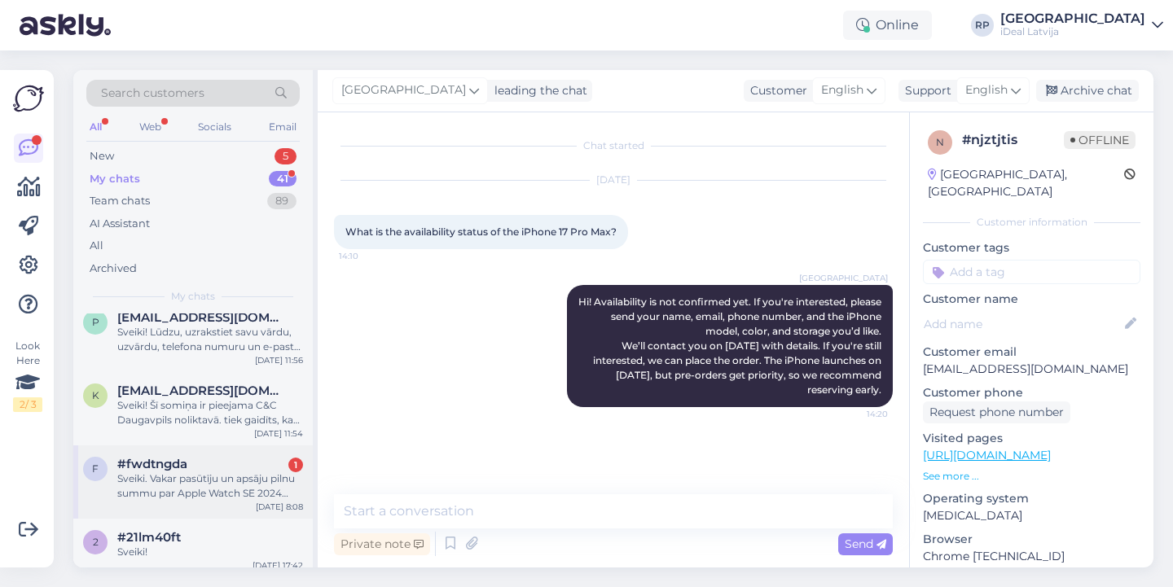
click at [199, 467] on div "#fwdtngda 1" at bounding box center [210, 464] width 186 height 15
